Goal: Go to known website: Access a specific website the user already knows

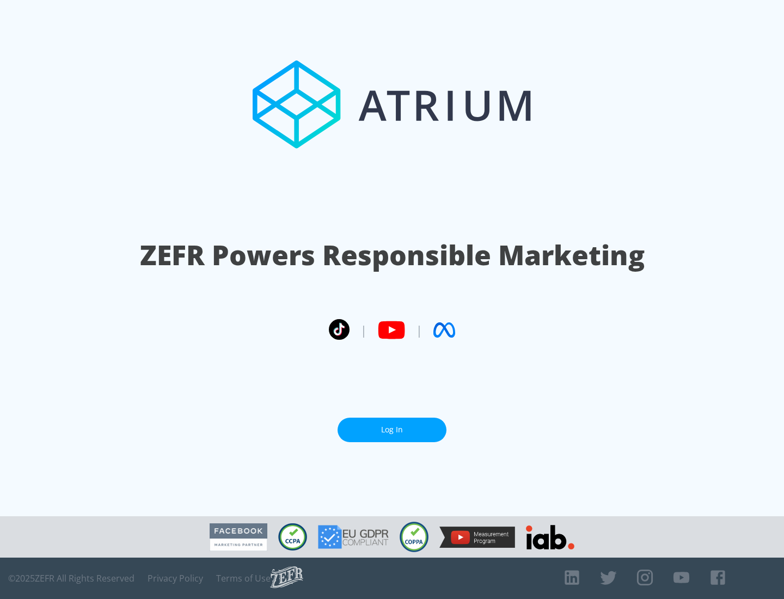
click at [392, 430] on link "Log In" at bounding box center [392, 430] width 109 height 25
